Goal: Information Seeking & Learning: Learn about a topic

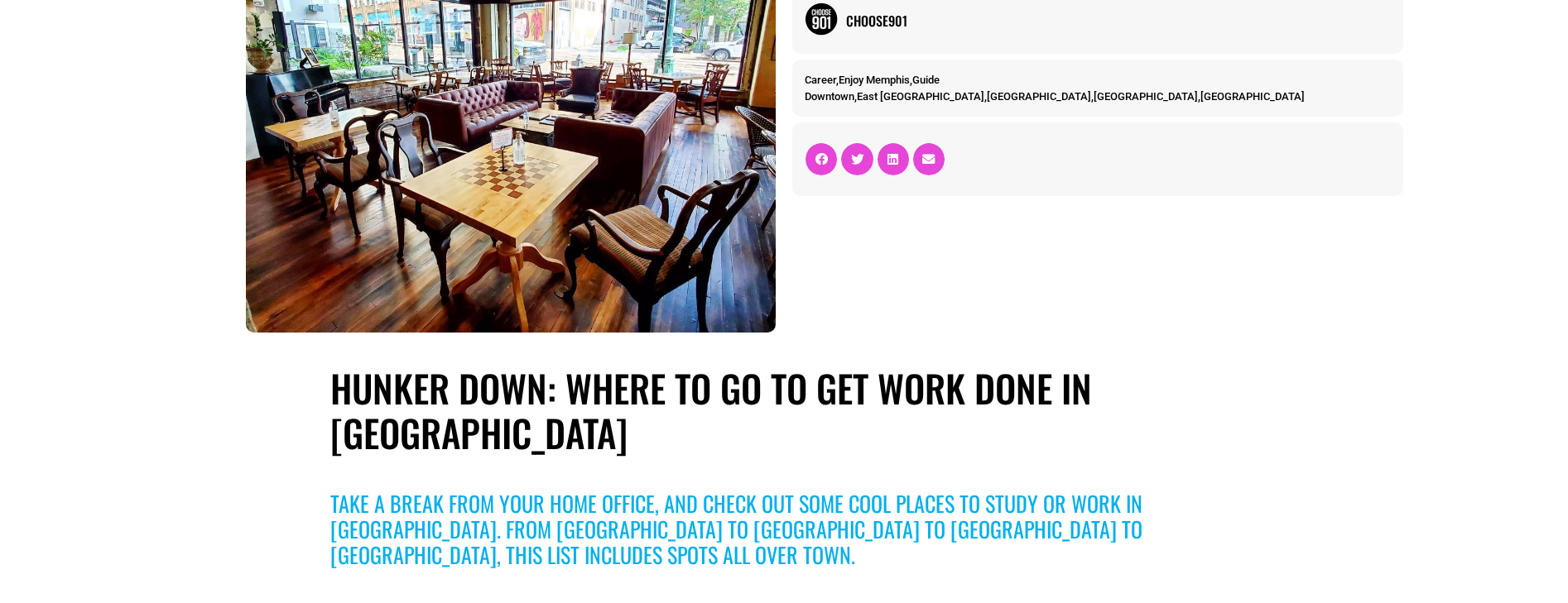
scroll to position [414, 0]
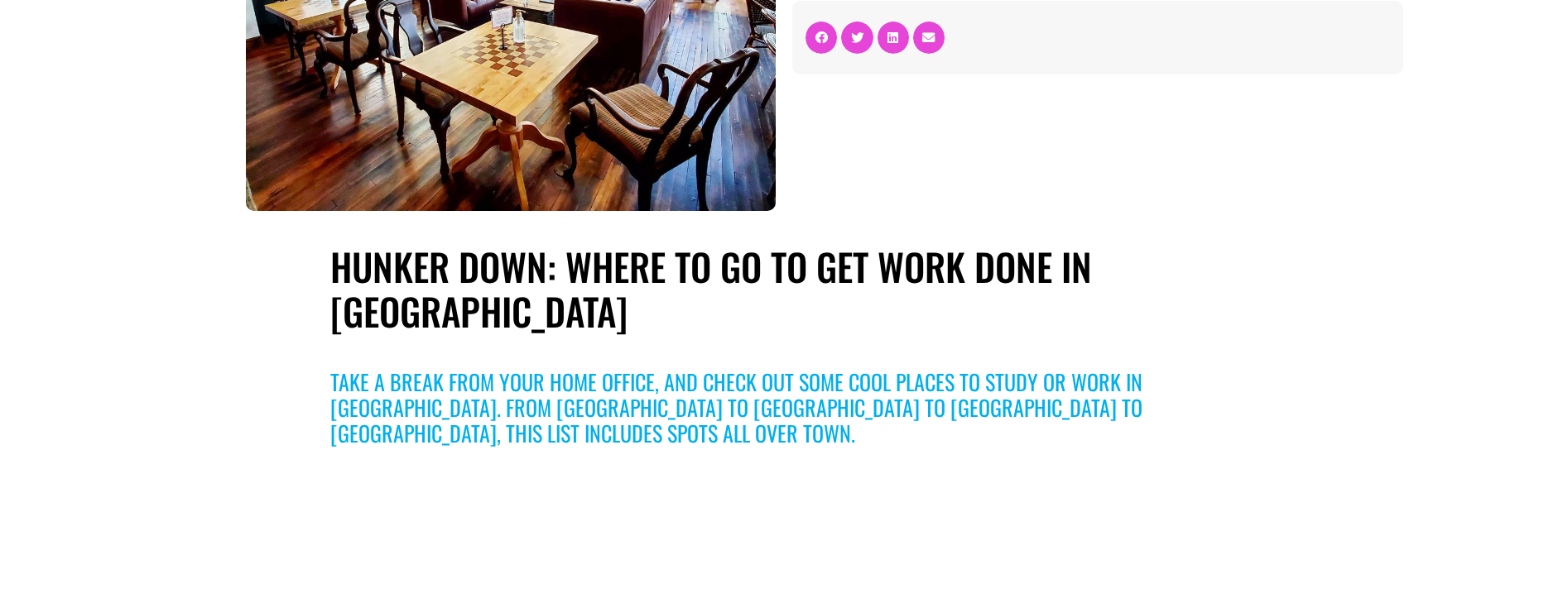
drag, startPoint x: 223, startPoint y: 154, endPoint x: 219, endPoint y: 290, distance: 136.1
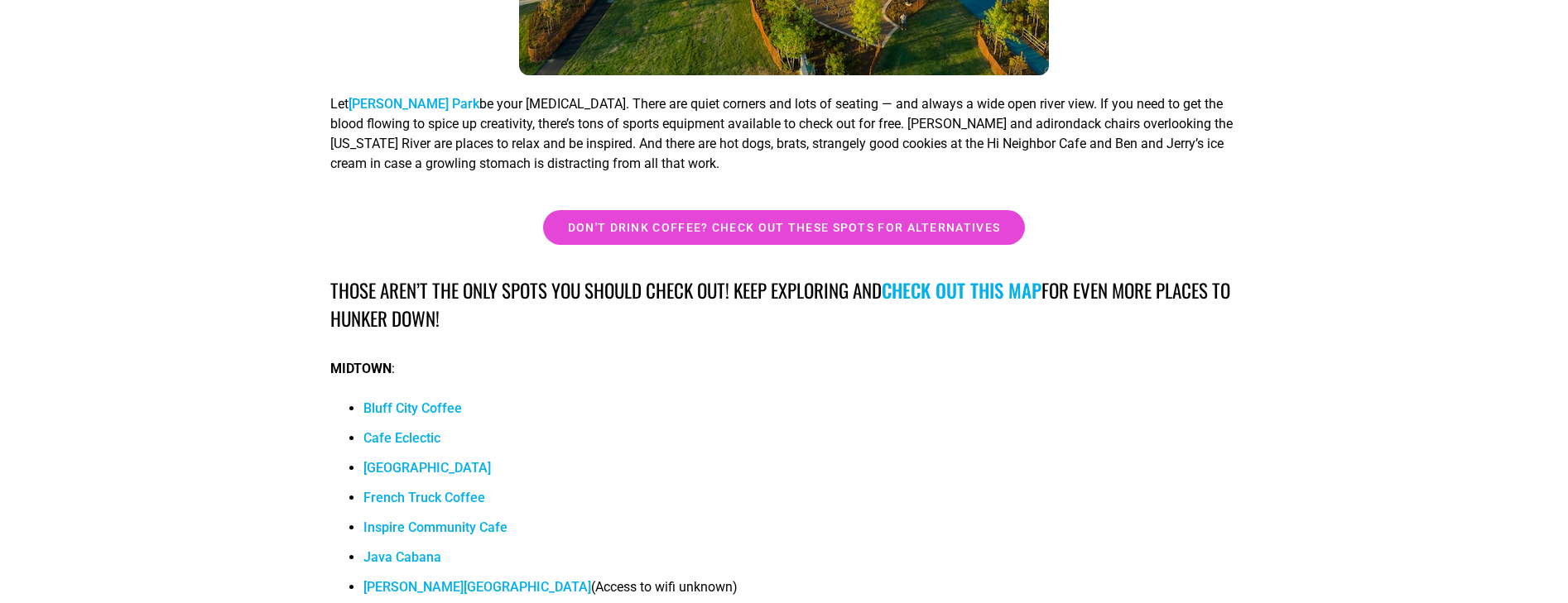
scroll to position [15136, 0]
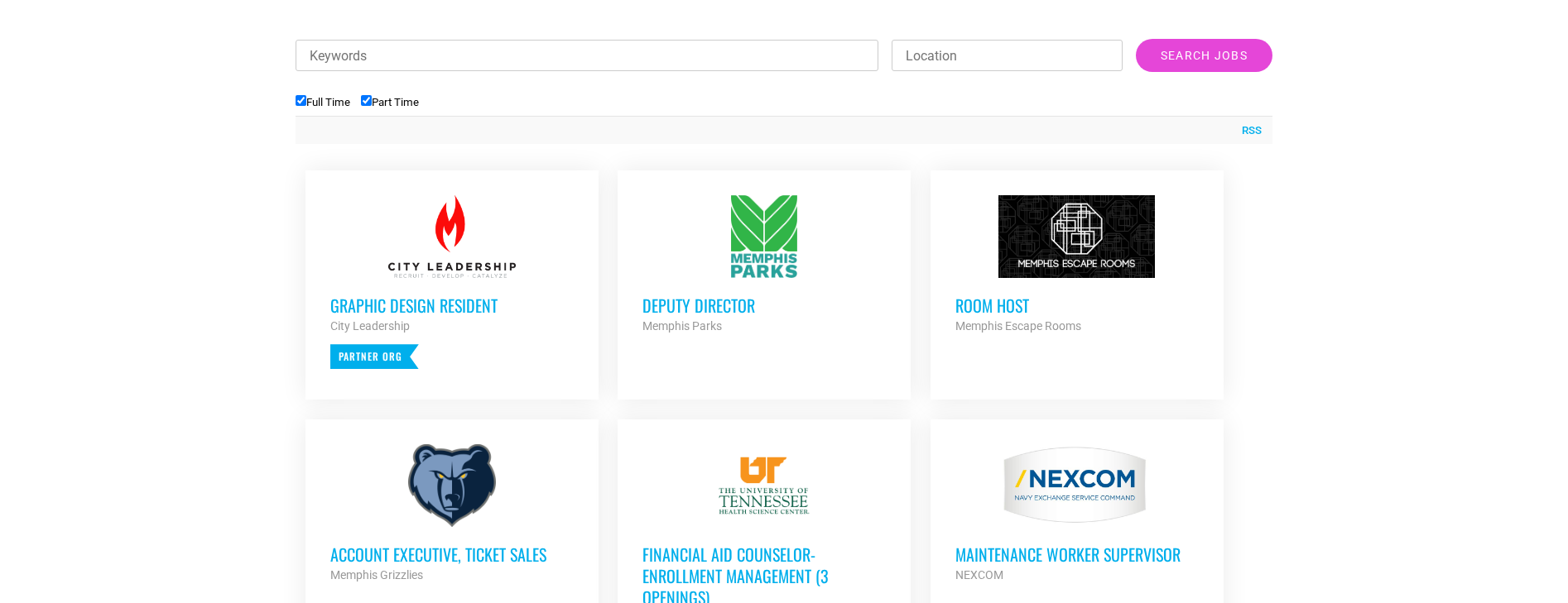
scroll to position [620, 0]
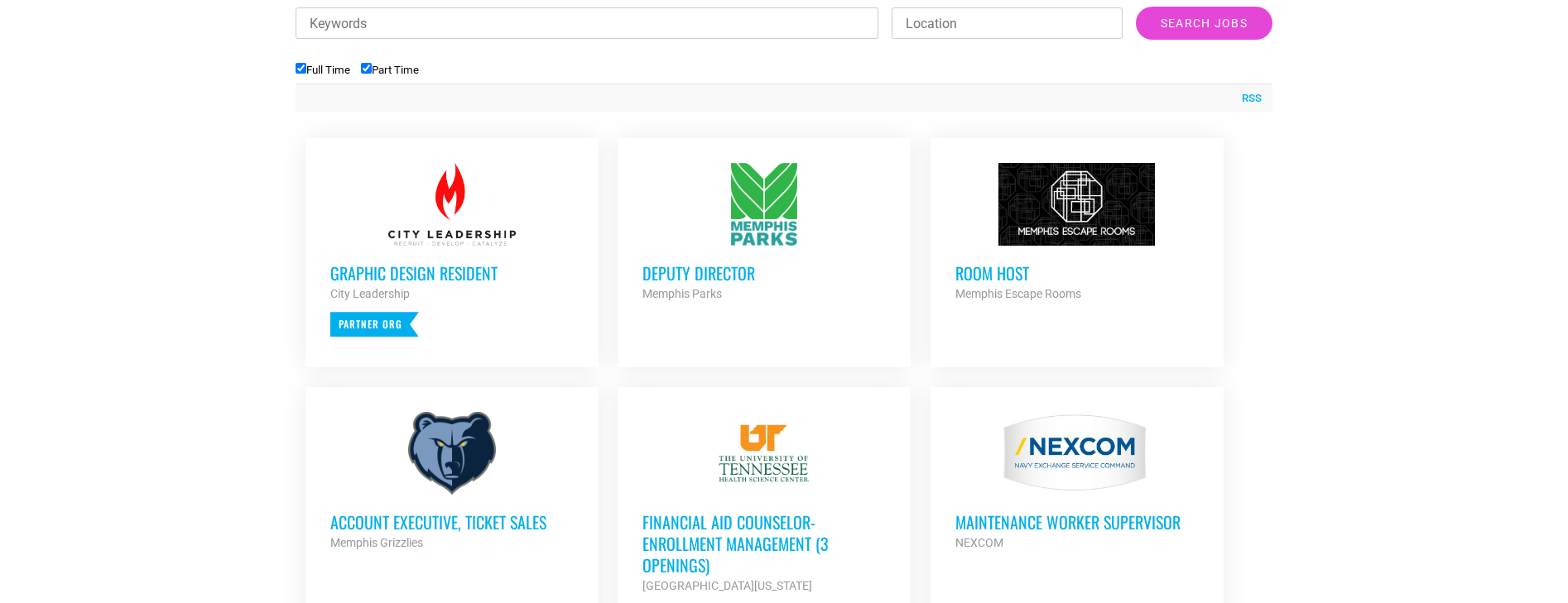
click at [673, 268] on h3 "Deputy Director" at bounding box center [764, 273] width 243 height 22
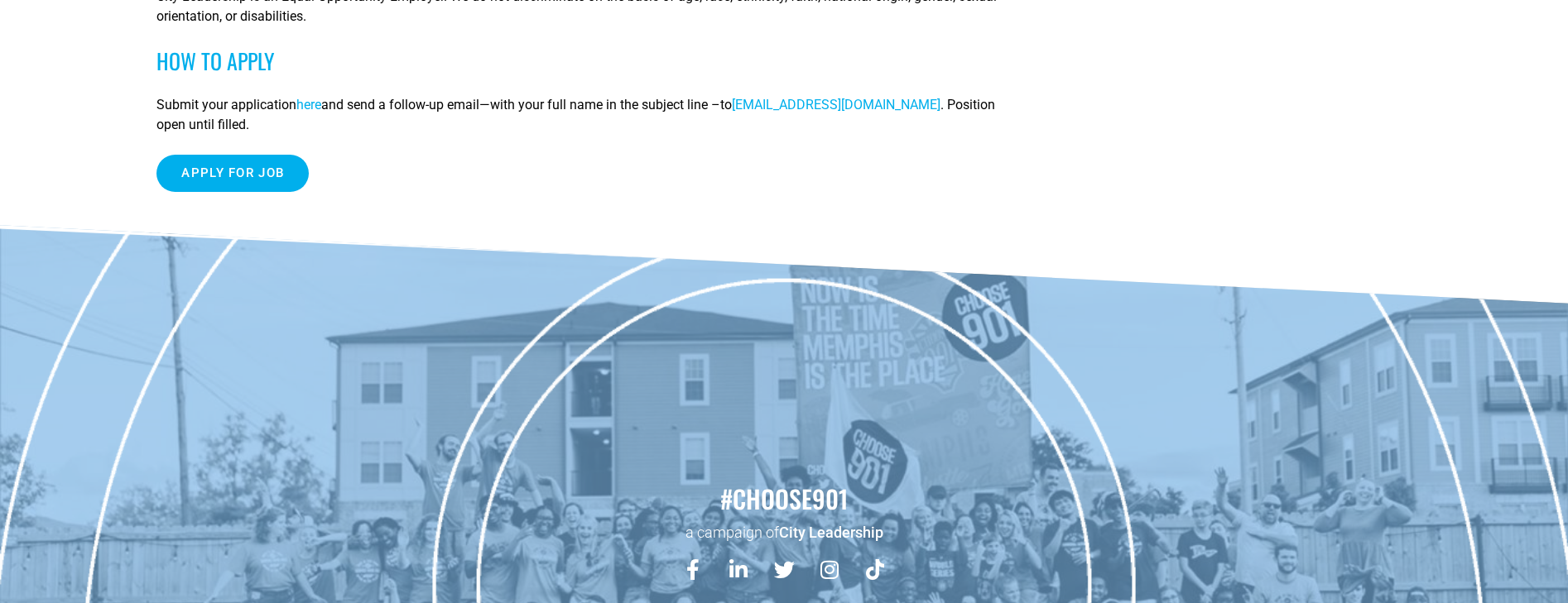
scroll to position [1557, 0]
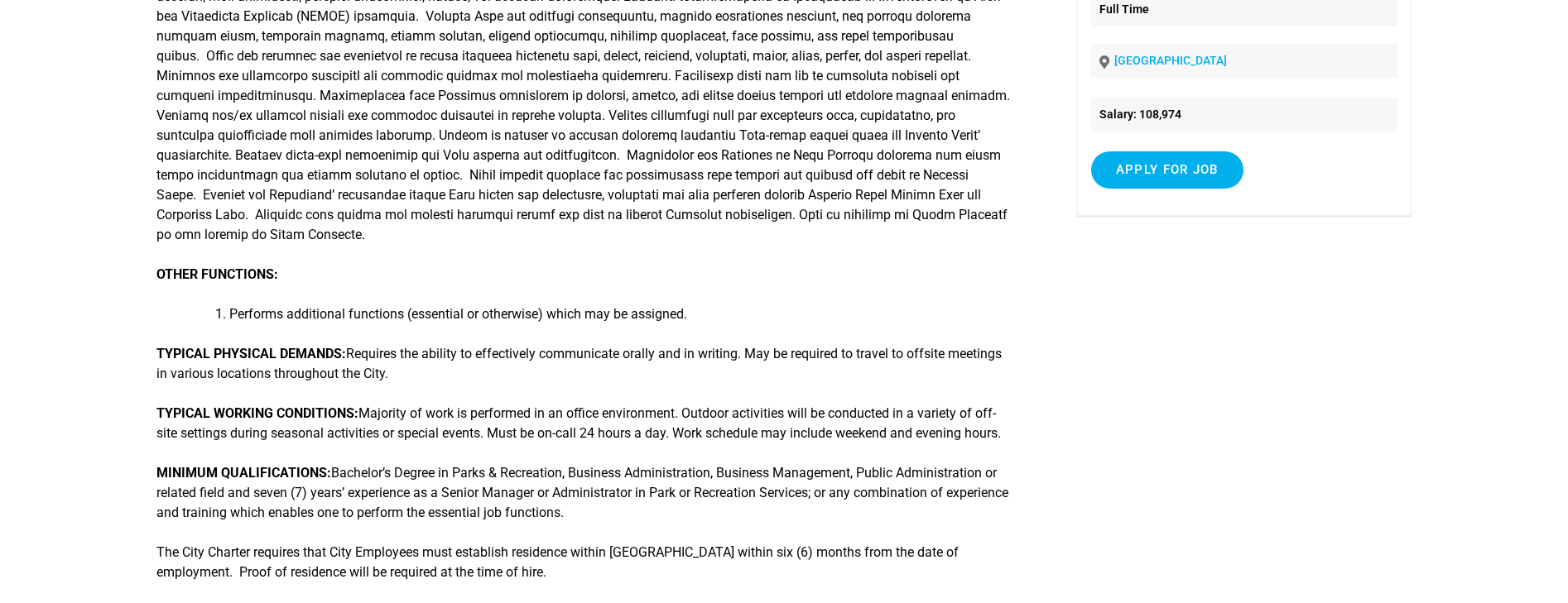
scroll to position [248, 0]
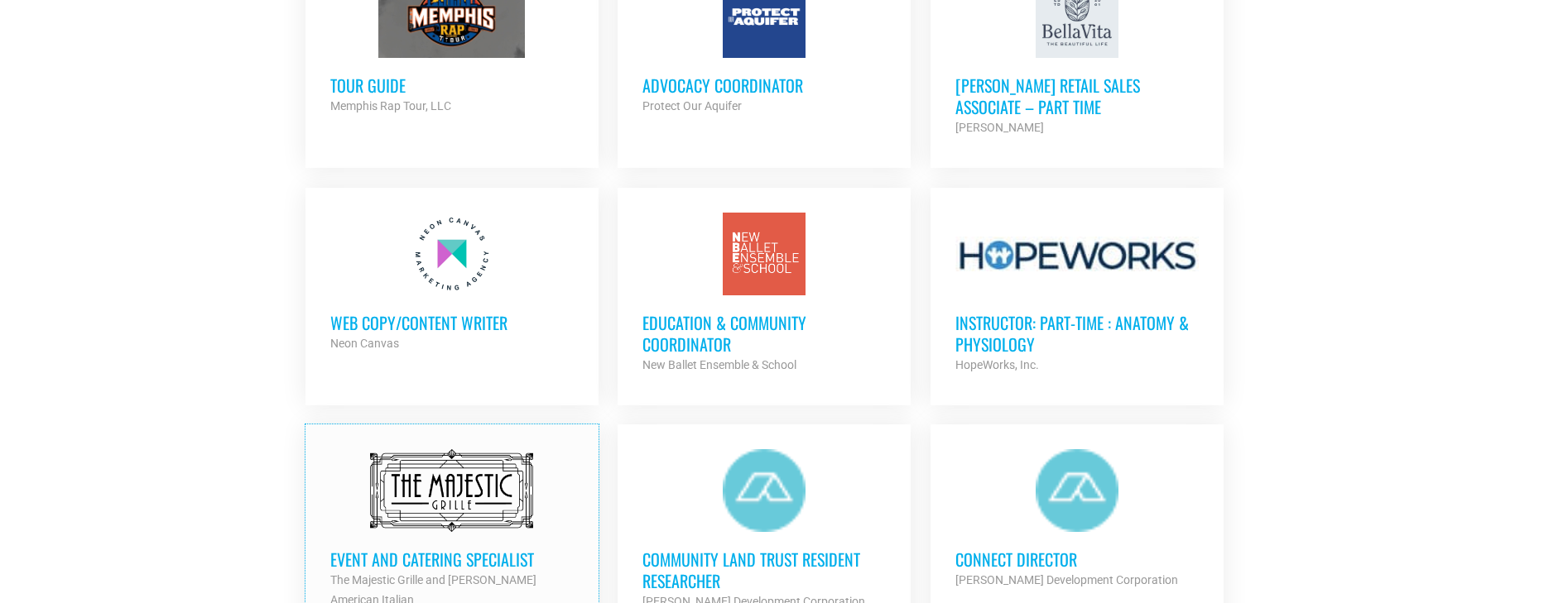
scroll to position [1364, 0]
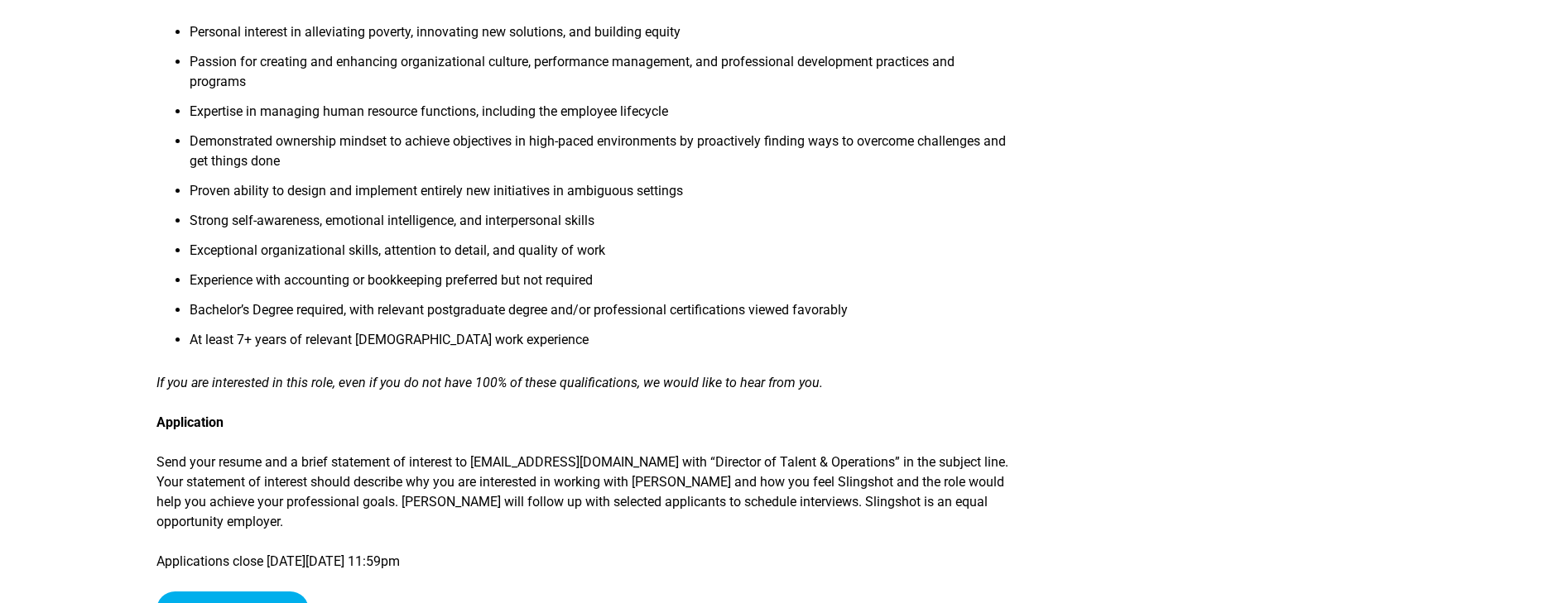
scroll to position [1489, 0]
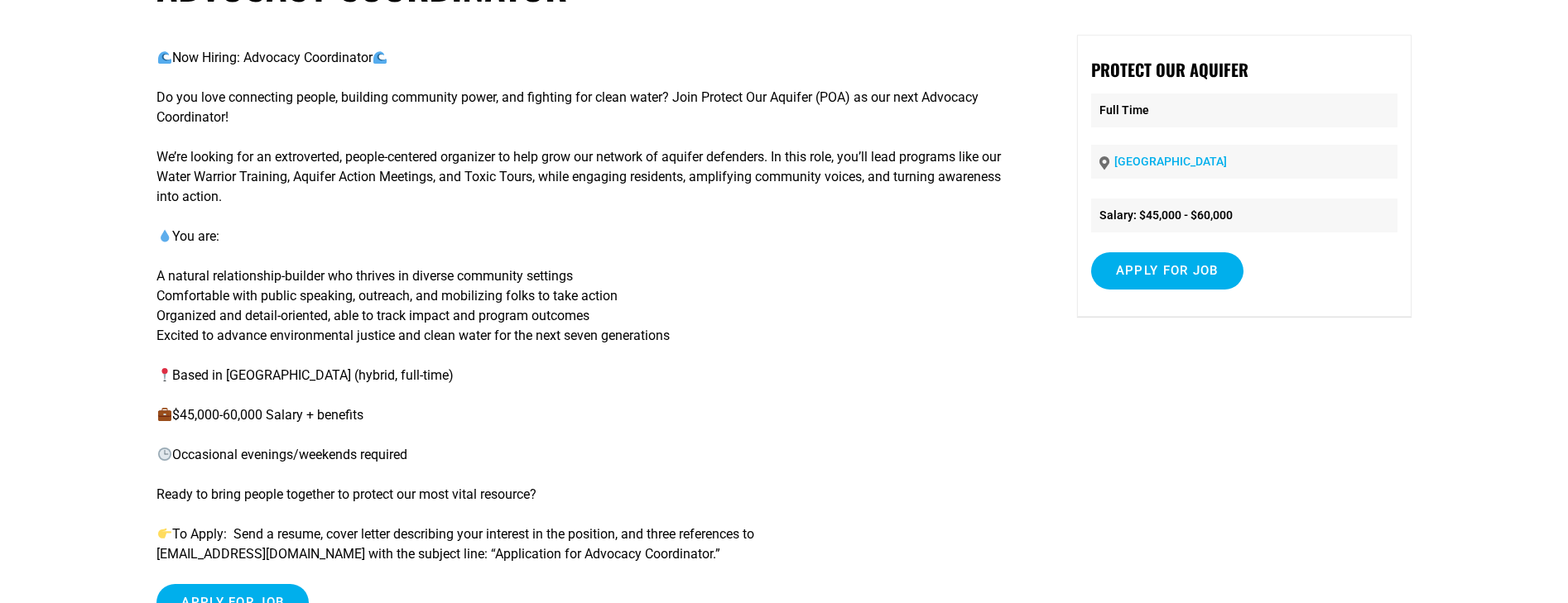
scroll to position [165, 0]
